Goal: Information Seeking & Learning: Learn about a topic

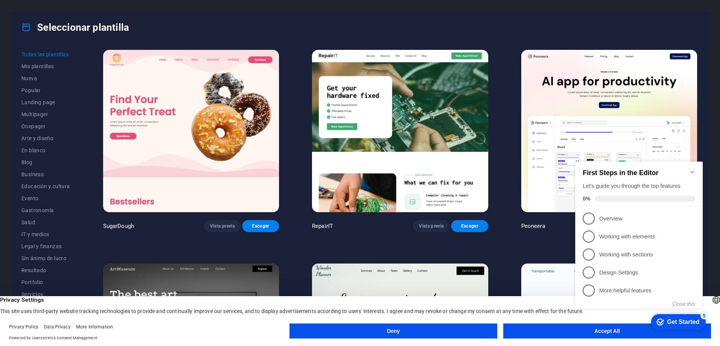
click at [694, 171] on icon "Minimize checklist" at bounding box center [691, 172] width 3 height 2
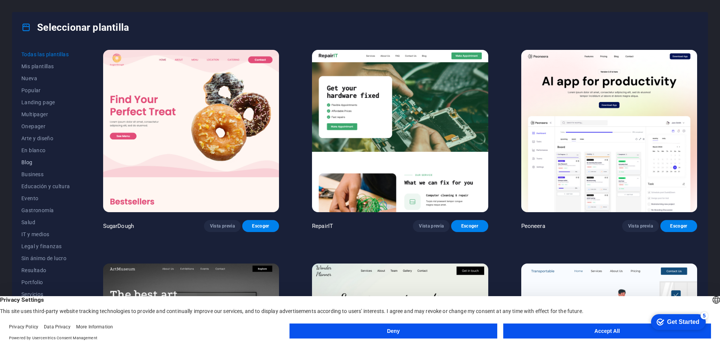
click at [31, 162] on span "Blog" at bounding box center [45, 162] width 49 height 6
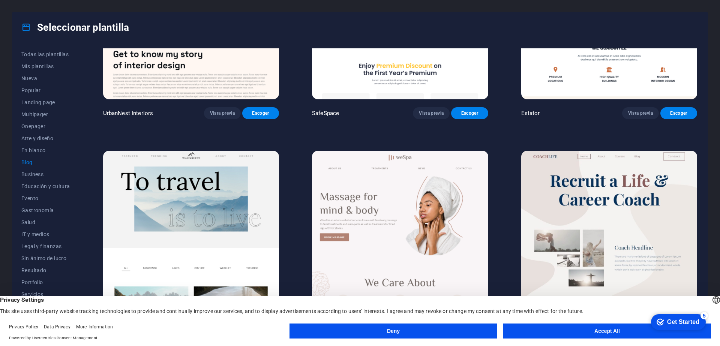
scroll to position [630, 0]
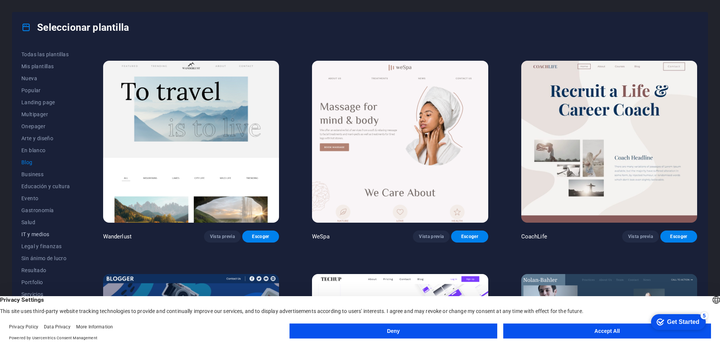
click at [39, 235] on span "IT y medios" at bounding box center [45, 234] width 49 height 6
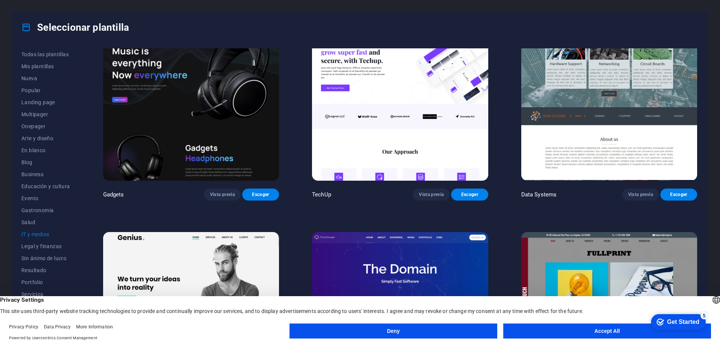
scroll to position [360, 0]
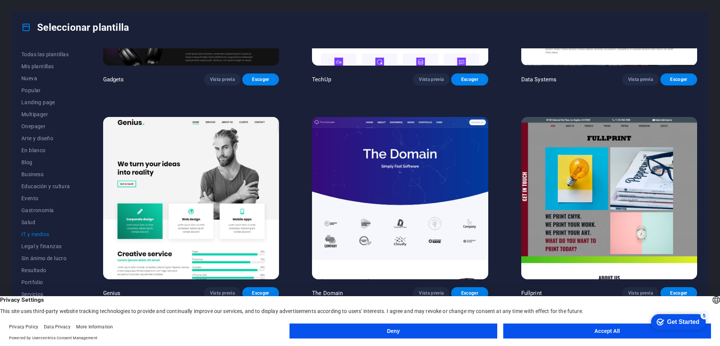
click at [526, 330] on button "Accept All" at bounding box center [607, 331] width 208 height 15
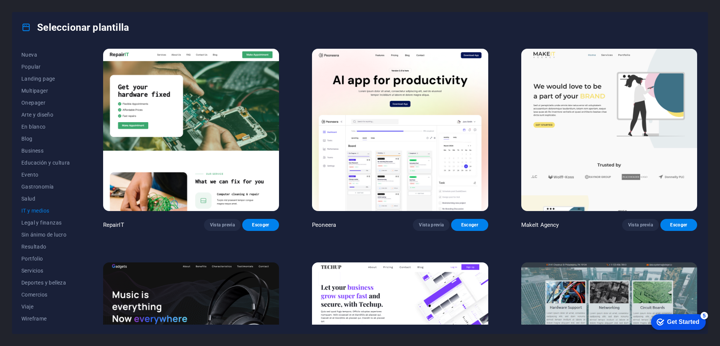
scroll to position [0, 0]
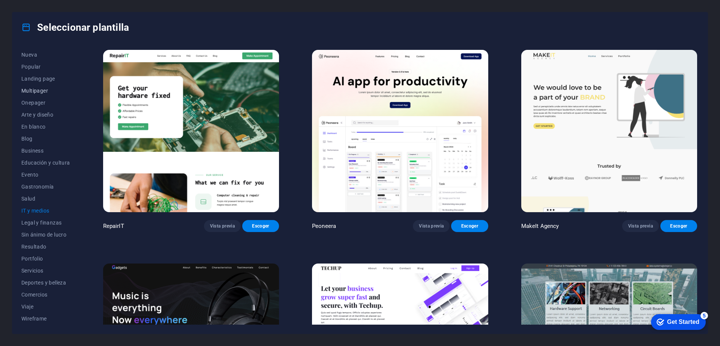
click at [39, 93] on span "Multipager" at bounding box center [45, 91] width 49 height 6
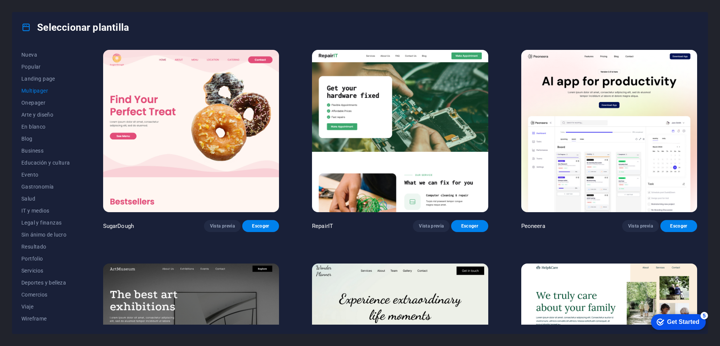
click at [38, 90] on span "Multipager" at bounding box center [45, 91] width 49 height 6
click at [24, 141] on span "Blog" at bounding box center [45, 139] width 49 height 6
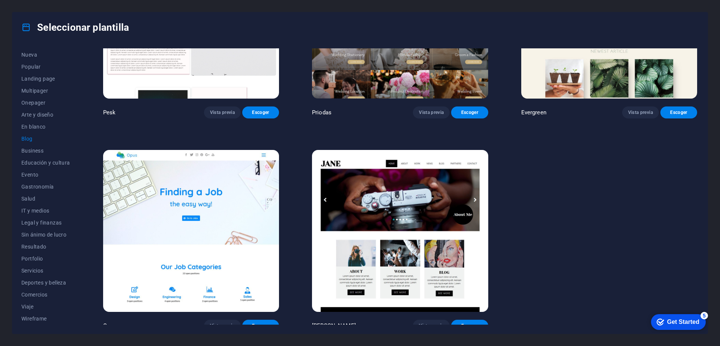
scroll to position [1395, 0]
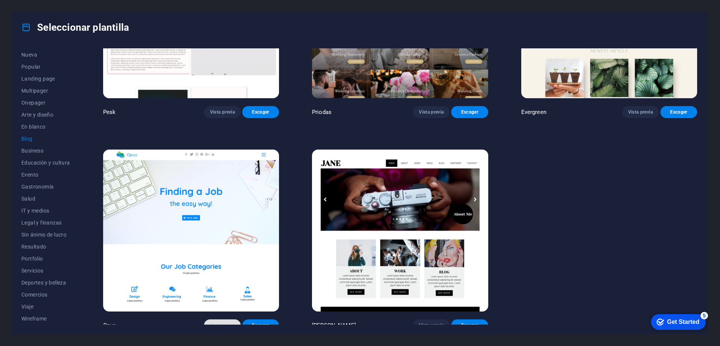
click at [222, 322] on span "Vista previa" at bounding box center [222, 325] width 25 height 6
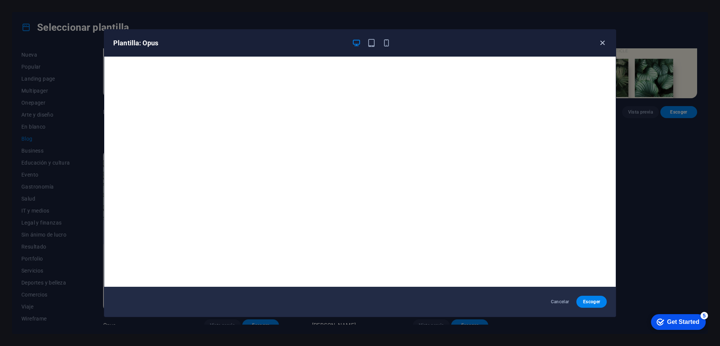
click at [604, 43] on icon "button" at bounding box center [602, 43] width 9 height 9
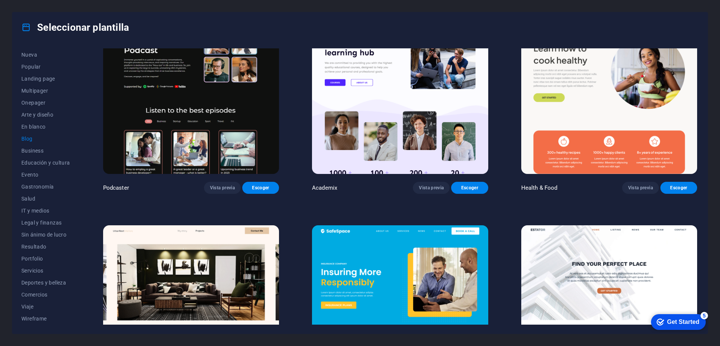
scroll to position [135, 0]
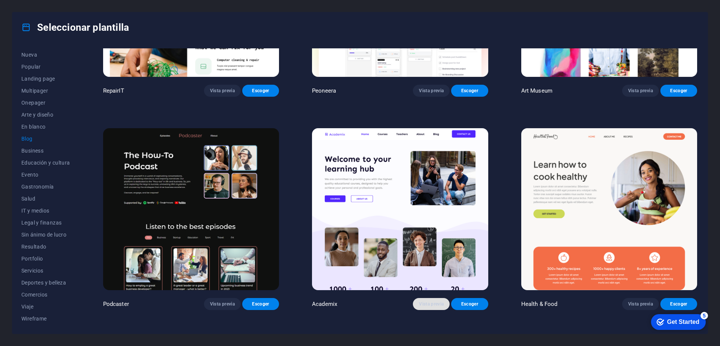
click at [436, 306] on button "Vista previa" at bounding box center [431, 304] width 37 height 12
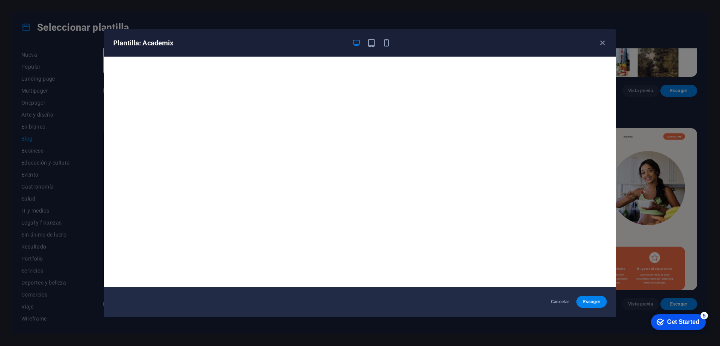
scroll to position [2, 0]
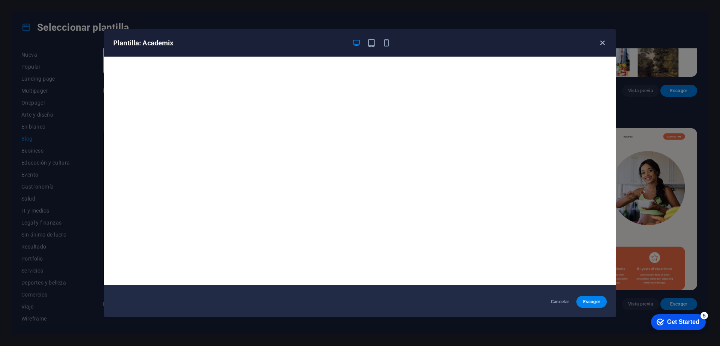
click at [602, 41] on icon "button" at bounding box center [602, 43] width 9 height 9
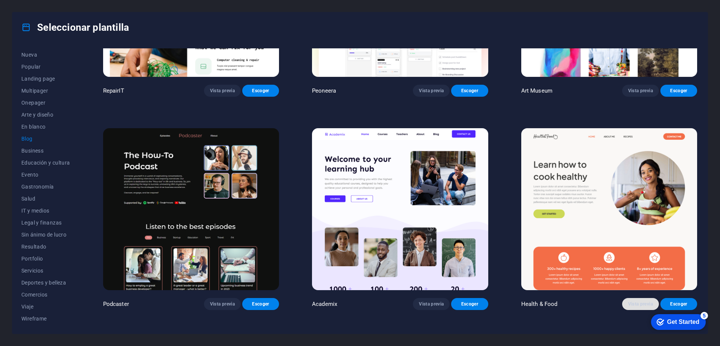
click at [645, 305] on span "Vista previa" at bounding box center [640, 304] width 25 height 6
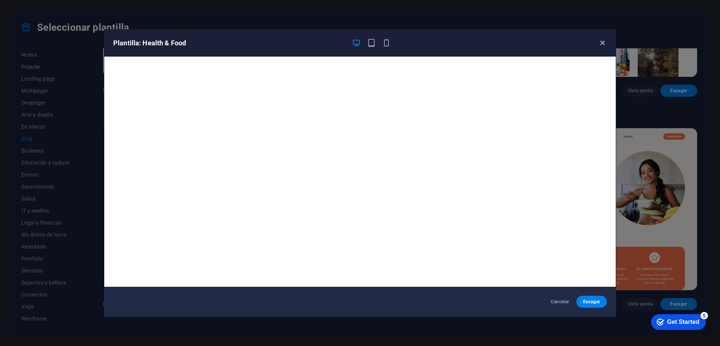
click at [603, 43] on icon "button" at bounding box center [602, 43] width 9 height 9
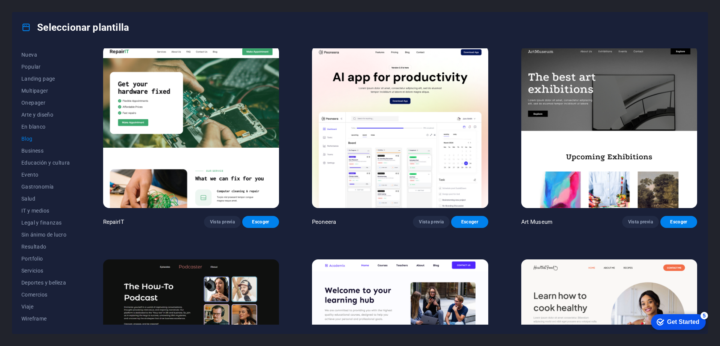
scroll to position [0, 0]
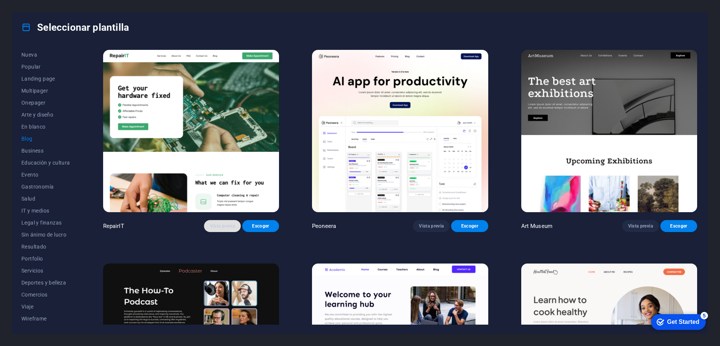
click at [222, 225] on span "Vista previa" at bounding box center [222, 226] width 25 height 6
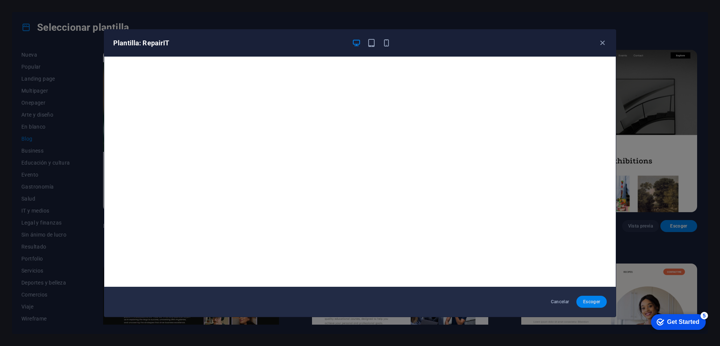
click at [590, 300] on span "Escoger" at bounding box center [591, 302] width 18 height 6
